Goal: Information Seeking & Learning: Learn about a topic

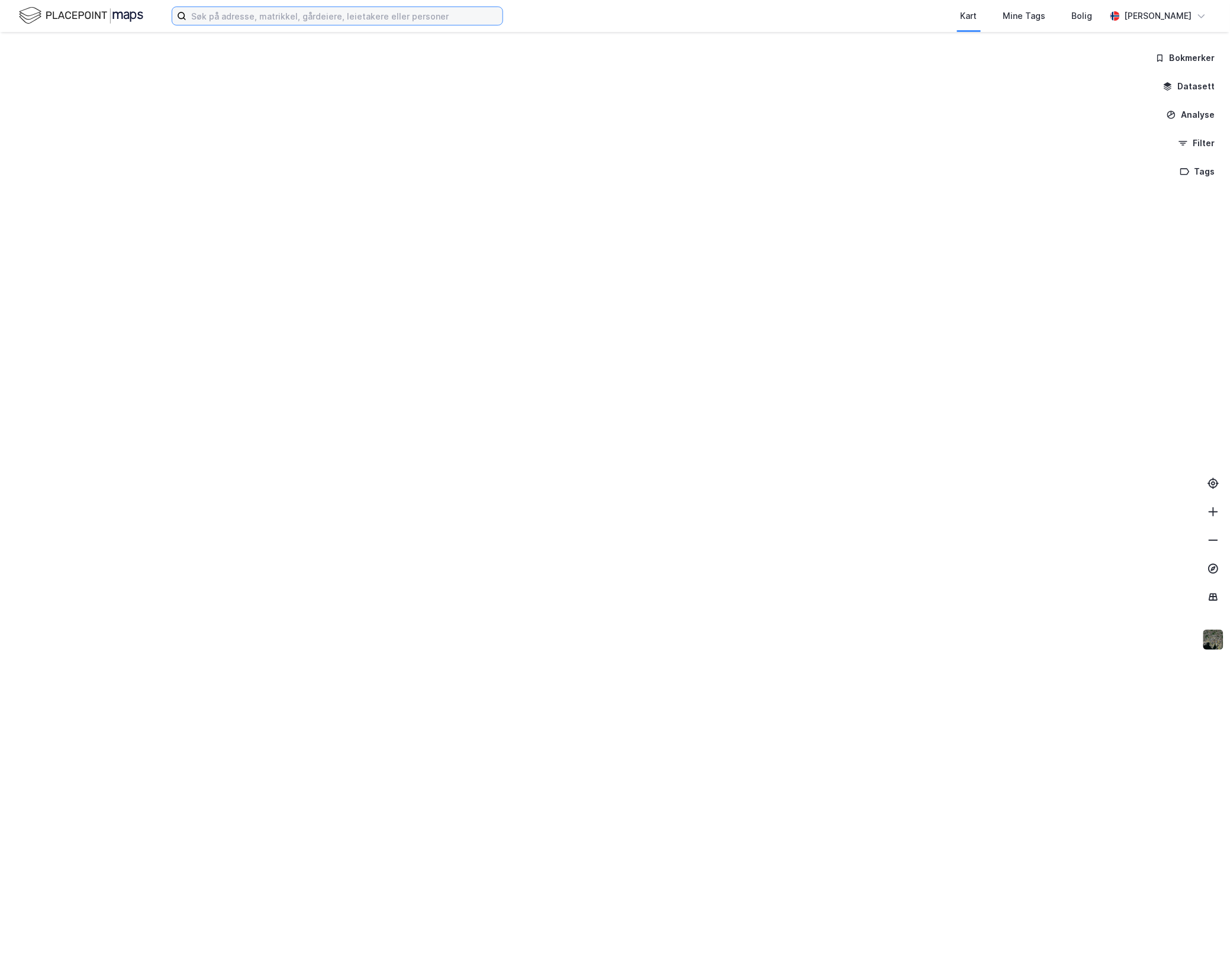
click at [264, 15] on input at bounding box center [344, 16] width 316 height 18
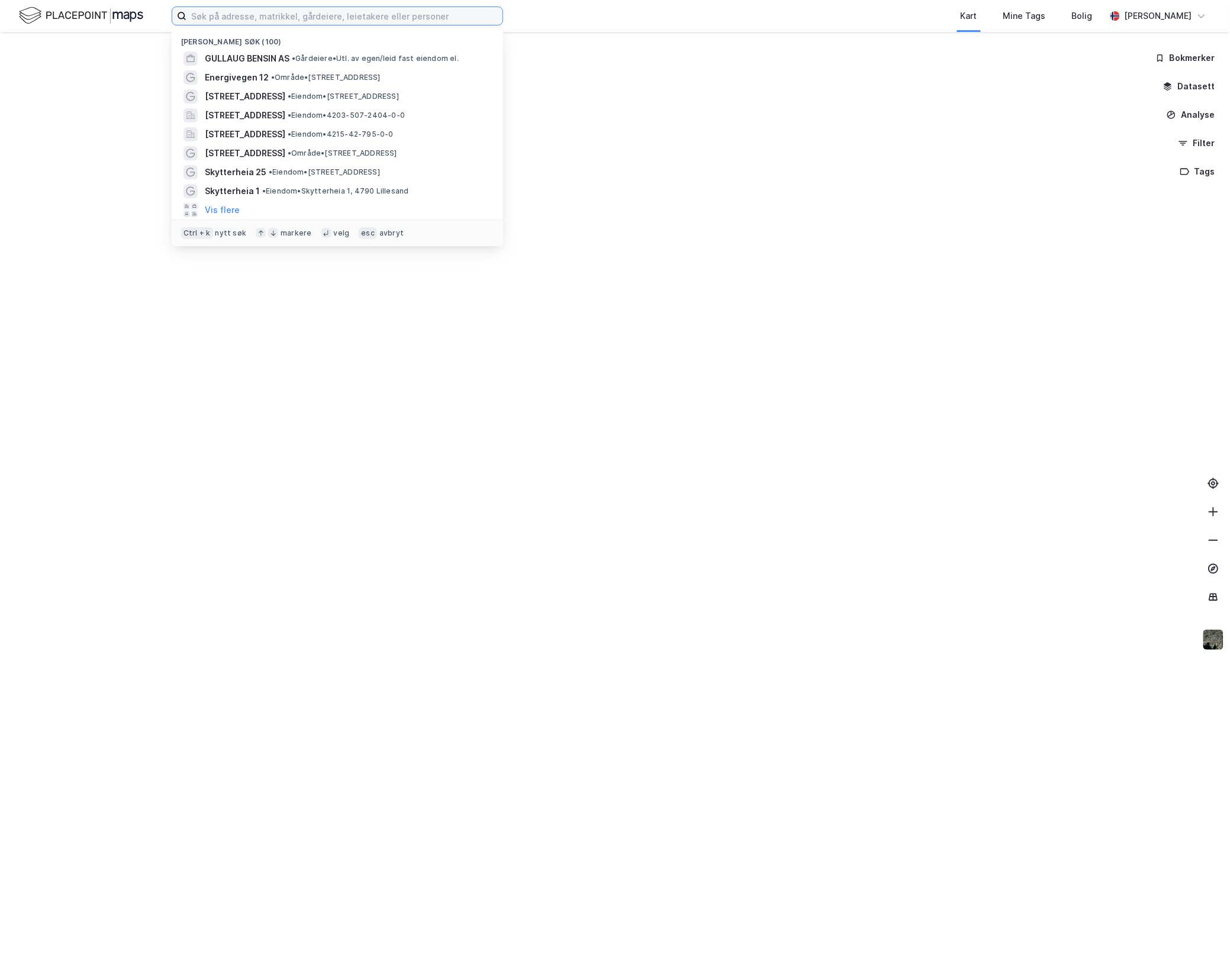
paste input "Bogafjellsenteret"
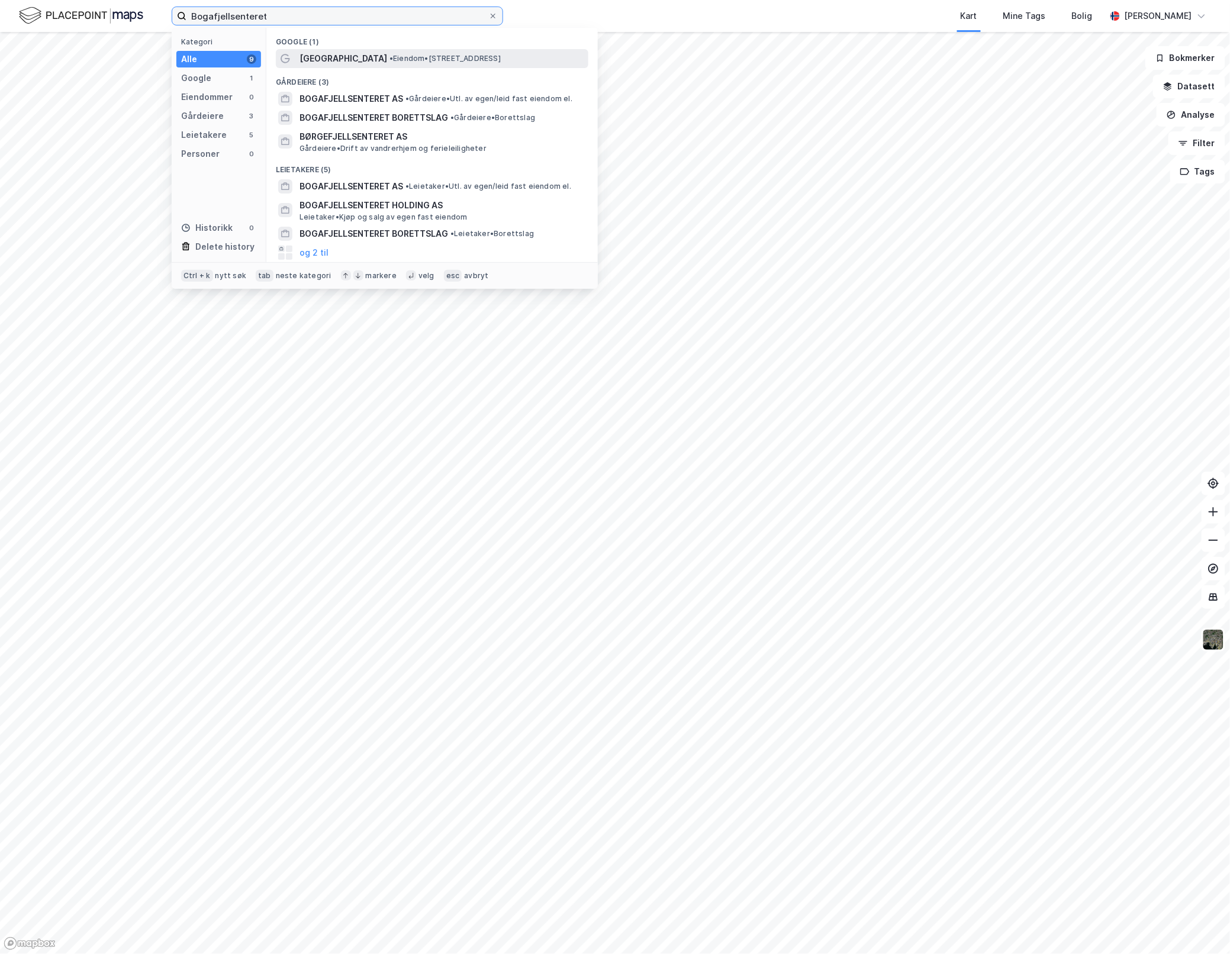
type input "Bogafjellsenteret"
click at [333, 60] on span "[GEOGRAPHIC_DATA]" at bounding box center [343, 58] width 88 height 14
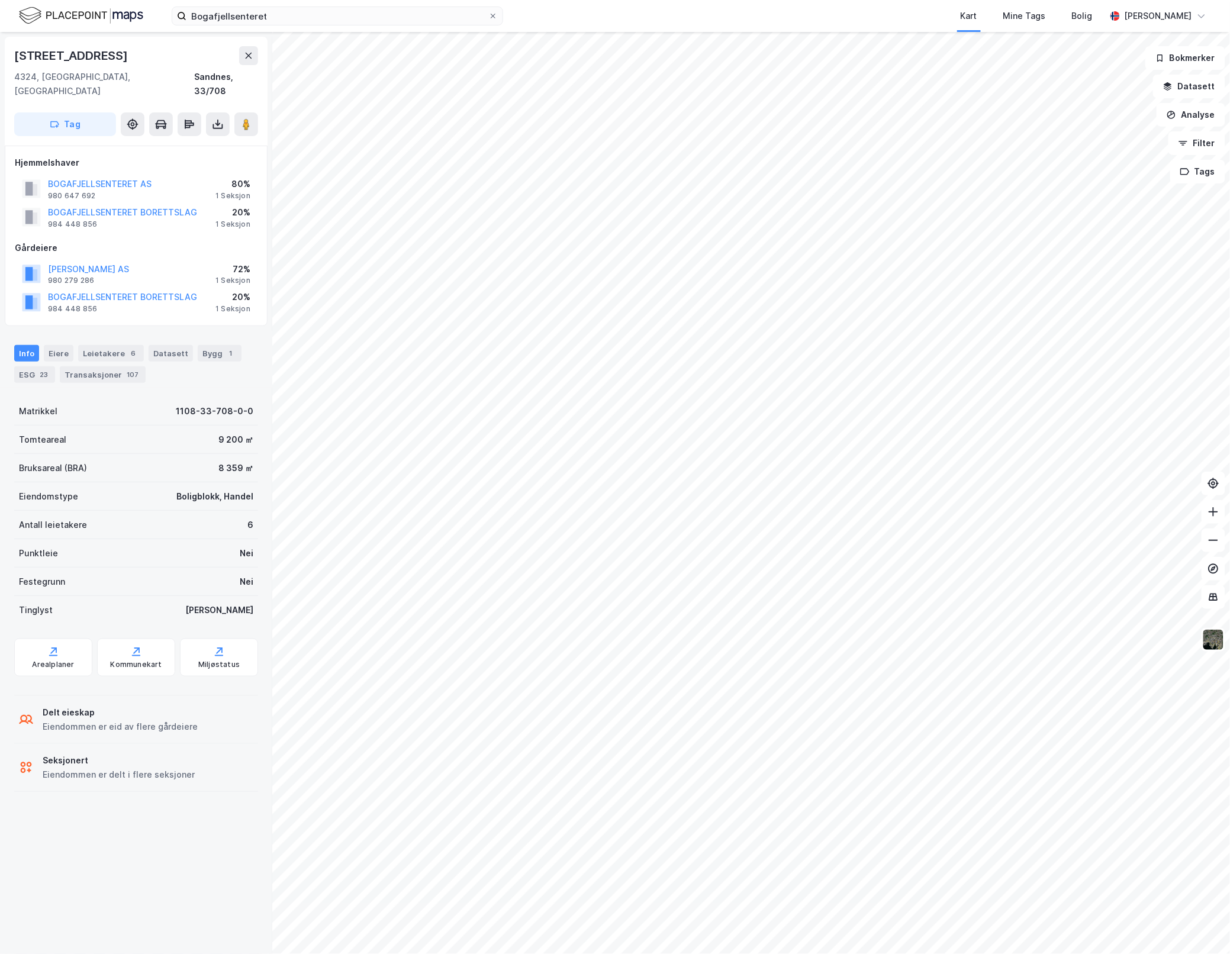
drag, startPoint x: 100, startPoint y: 52, endPoint x: 9, endPoint y: 50, distance: 90.6
click at [9, 50] on div "[STREET_ADDRESS]" at bounding box center [136, 91] width 263 height 109
copy div "[STREET_ADDRESS]"
